Goal: Communication & Community: Answer question/provide support

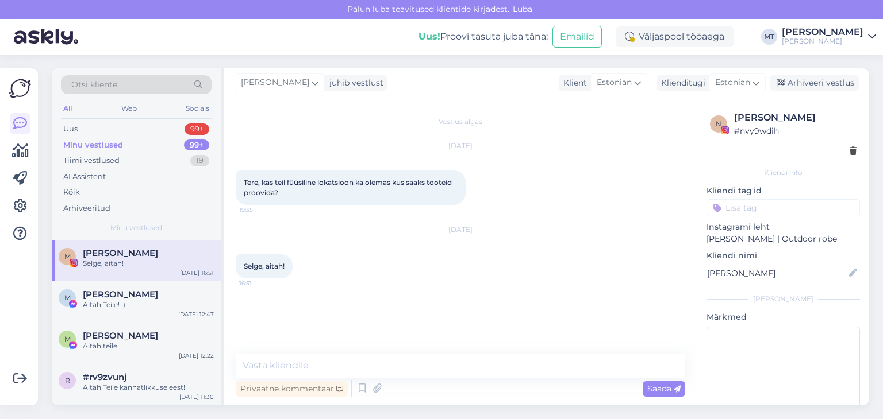
click at [87, 143] on div "Minu vestlused" at bounding box center [93, 145] width 60 height 11
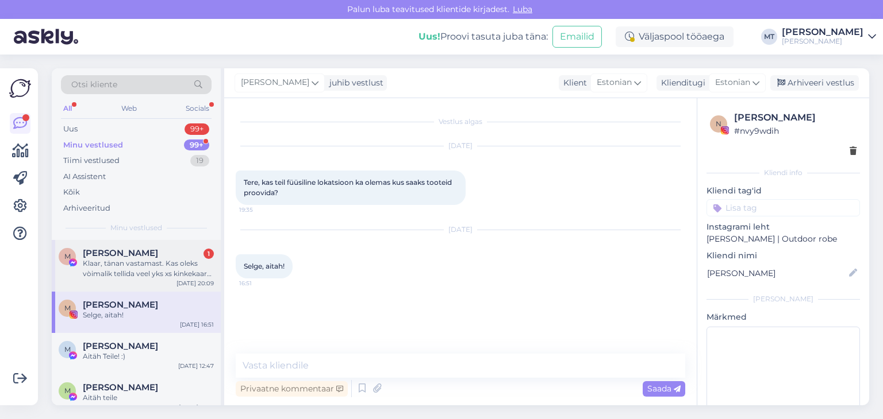
click at [117, 267] on div "Klaar, tänan vastamast. Kas oleks vòimalik tellida veel yks xs kinkekaart, aga …" at bounding box center [148, 269] width 131 height 21
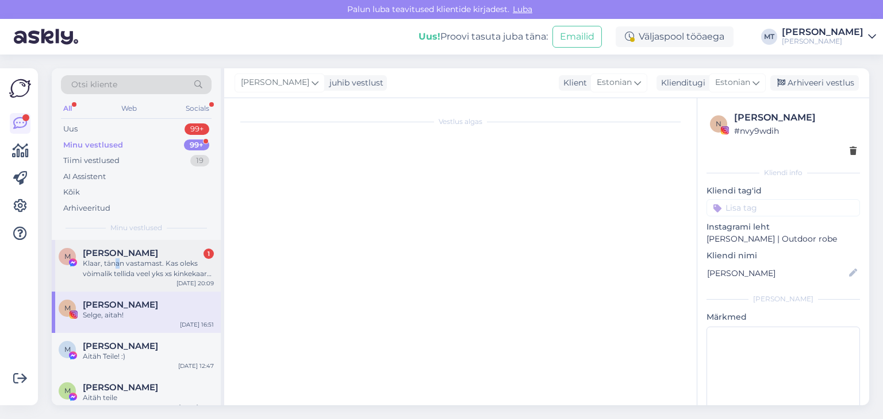
scroll to position [2062, 0]
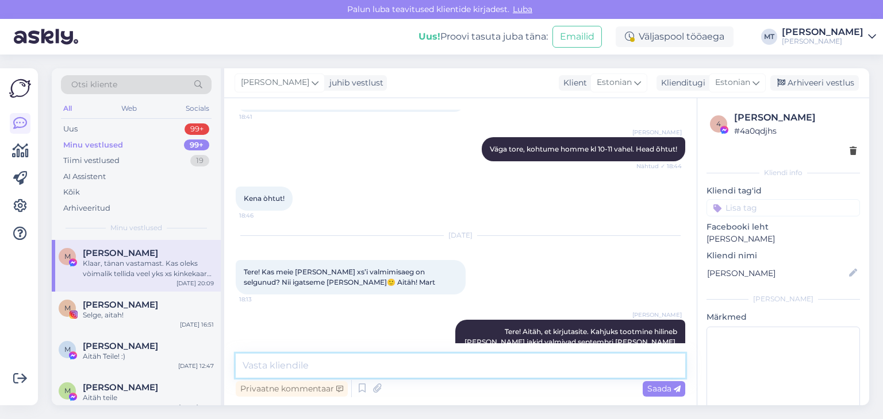
click at [298, 366] on textarea at bounding box center [460, 366] width 449 height 24
click at [289, 370] on textarea at bounding box center [460, 366] width 449 height 24
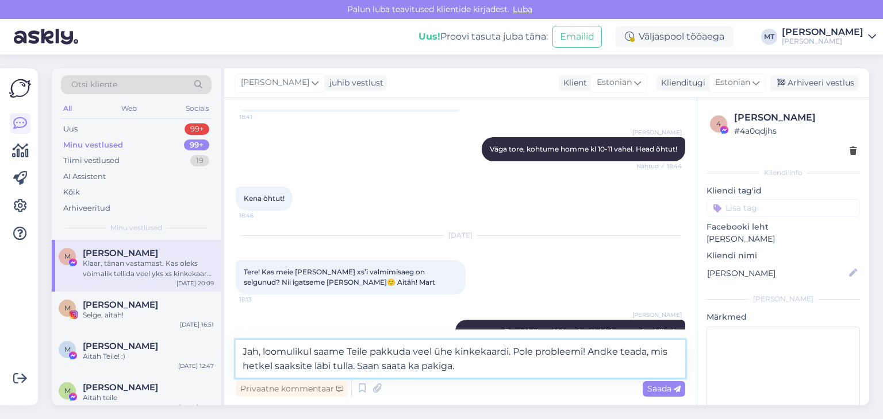
drag, startPoint x: 586, startPoint y: 354, endPoint x: 513, endPoint y: 355, distance: 73.6
click at [513, 355] on textarea "Jah, loomulikul saame Teile pakkuda veel ühe kinkekaardi. Pole probleemi! Andke…" at bounding box center [460, 359] width 449 height 38
drag, startPoint x: 313, startPoint y: 352, endPoint x: 240, endPoint y: 347, distance: 73.8
click at [240, 347] on textarea "Jah, loomulikul saame Teile pakkuda veel ühe kinkekaardi. Andke teada, mis hetk…" at bounding box center [460, 359] width 449 height 38
drag, startPoint x: 337, startPoint y: 353, endPoint x: 307, endPoint y: 355, distance: 29.9
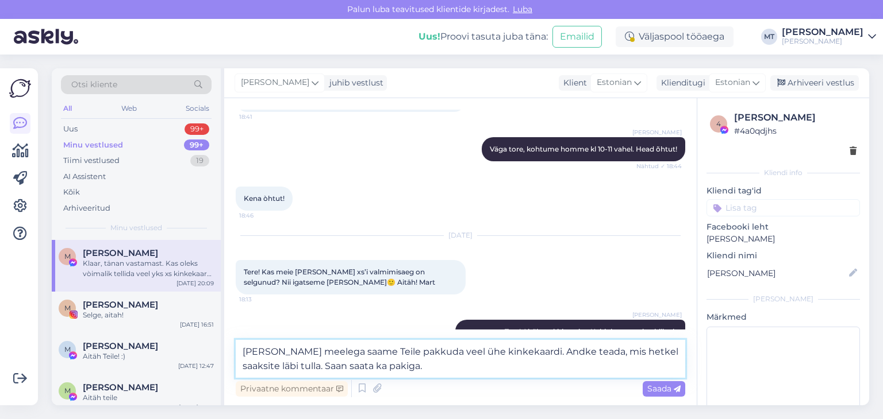
click at [307, 355] on textarea "[PERSON_NAME] meelega saame Teile pakkuda veel ühe kinkekaardi. Andke teada, mi…" at bounding box center [460, 359] width 449 height 38
type textarea "[PERSON_NAME] meelega saame Teile pakkuda veel ühe kinkekaardi. Andke teada, mi…"
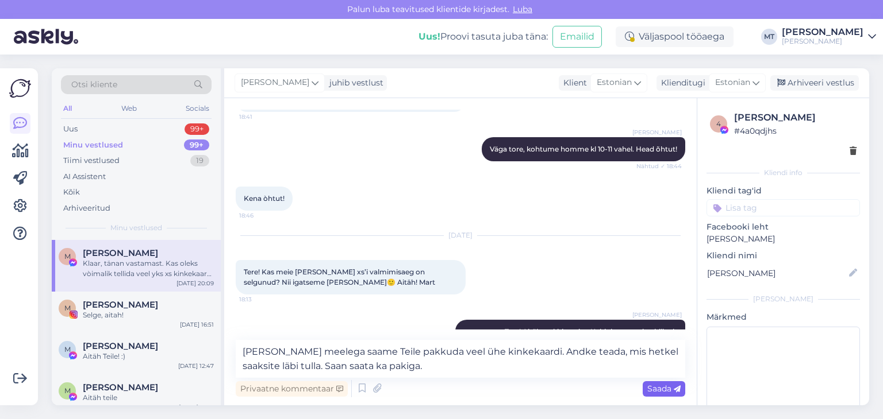
click at [664, 388] on span "Saada" at bounding box center [663, 389] width 33 height 10
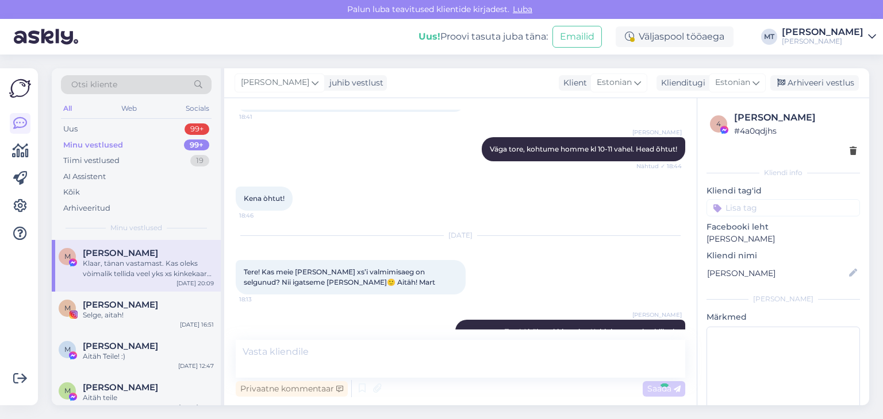
scroll to position [2132, 0]
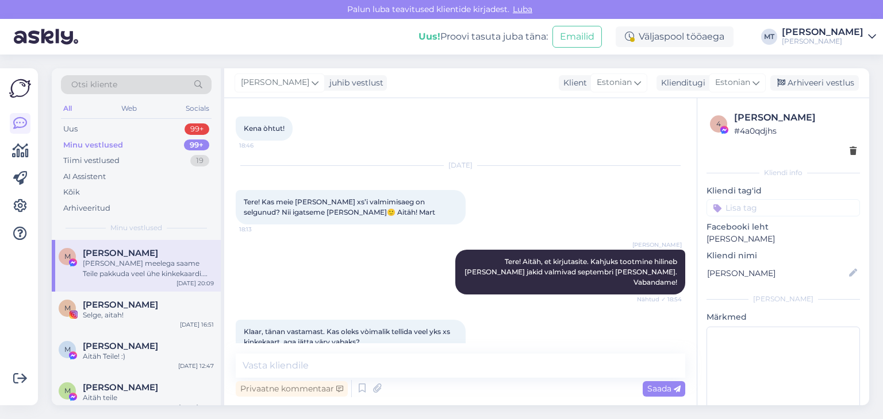
click at [105, 143] on div "Minu vestlused" at bounding box center [93, 145] width 60 height 11
